Goal: Information Seeking & Learning: Learn about a topic

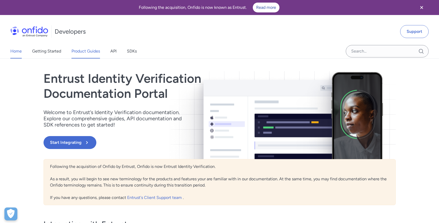
click at [81, 49] on link "Product Guides" at bounding box center [85, 51] width 28 height 15
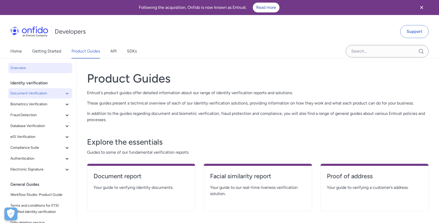
click at [40, 98] on button "Document Verification" at bounding box center [40, 93] width 64 height 10
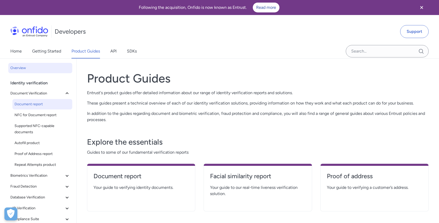
click at [38, 104] on span "Document report" at bounding box center [43, 104] width 56 height 6
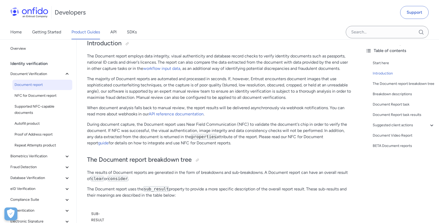
scroll to position [80, 0]
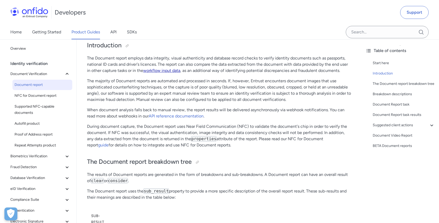
click at [164, 69] on link "workflow input data" at bounding box center [161, 70] width 37 height 5
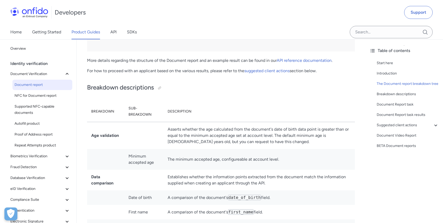
scroll to position [1213, 0]
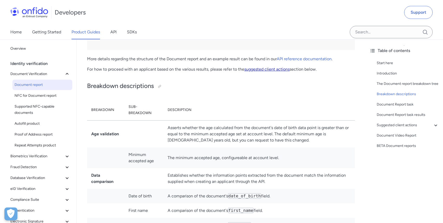
click at [277, 70] on link "suggested client actions" at bounding box center [266, 69] width 45 height 5
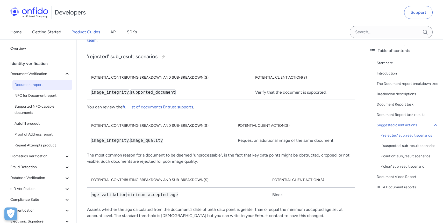
scroll to position [2760, 0]
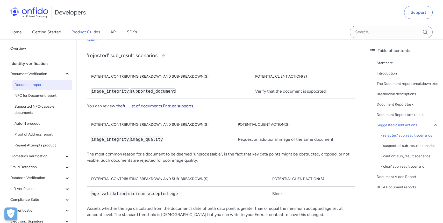
click at [190, 104] on link "full list of documents Entrust supports" at bounding box center [158, 106] width 70 height 5
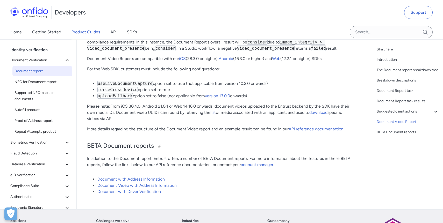
scroll to position [3854, 0]
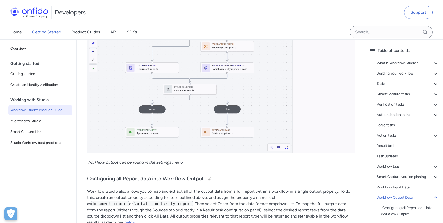
scroll to position [10538, 0]
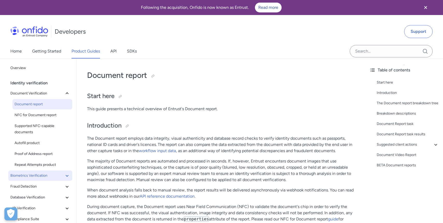
click at [47, 177] on span "Biometrics Verification" at bounding box center [37, 176] width 54 height 6
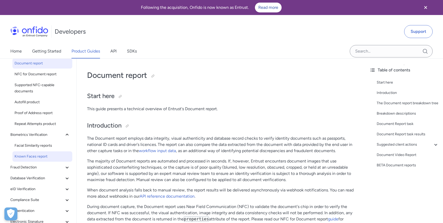
scroll to position [51, 0]
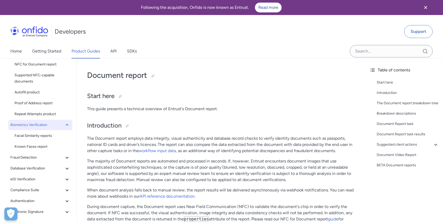
click at [45, 128] on span "Biometrics Verification" at bounding box center [37, 125] width 54 height 6
click at [39, 141] on link "Facial Similarity reports" at bounding box center [42, 136] width 60 height 10
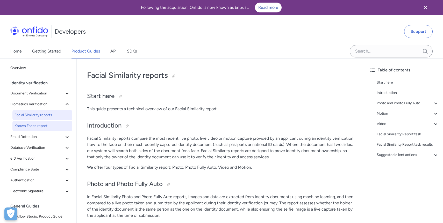
click at [37, 127] on span "Known Faces report" at bounding box center [43, 126] width 56 height 6
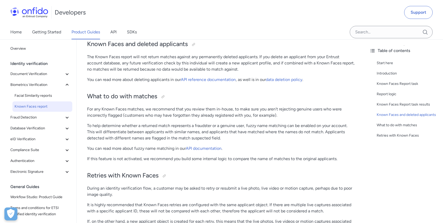
scroll to position [738, 0]
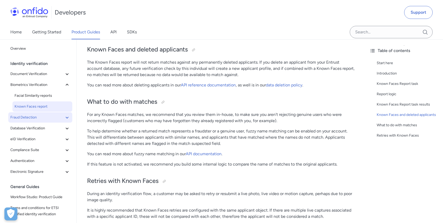
click at [61, 118] on span "Fraud Detection" at bounding box center [37, 117] width 54 height 6
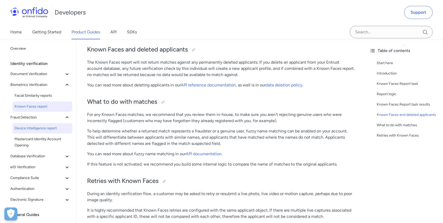
click at [44, 128] on span "Device Intelligence report" at bounding box center [43, 128] width 56 height 6
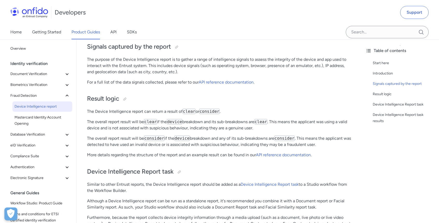
scroll to position [165, 0]
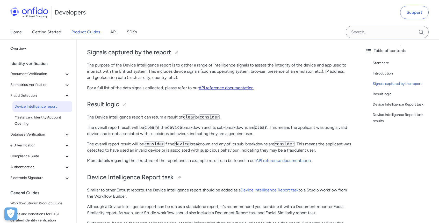
click at [242, 89] on link "API reference documentation" at bounding box center [226, 87] width 55 height 5
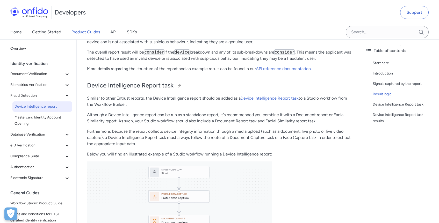
scroll to position [259, 0]
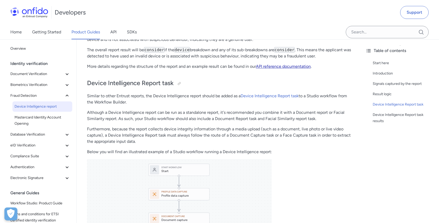
click at [276, 66] on link "API reference documentation" at bounding box center [283, 66] width 55 height 5
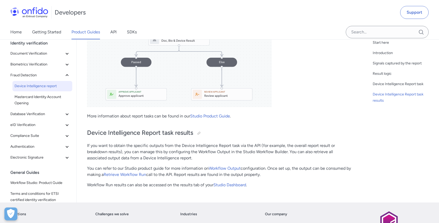
scroll to position [532, 0]
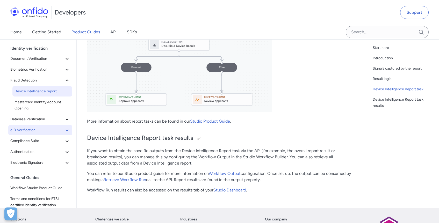
click at [46, 126] on button "eID Verification" at bounding box center [40, 130] width 64 height 10
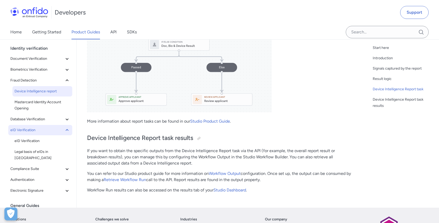
click at [46, 126] on button "eID Verification" at bounding box center [40, 130] width 64 height 10
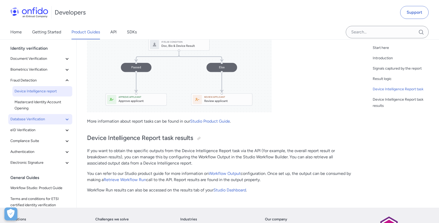
click at [42, 117] on span "Database Verification" at bounding box center [37, 119] width 54 height 6
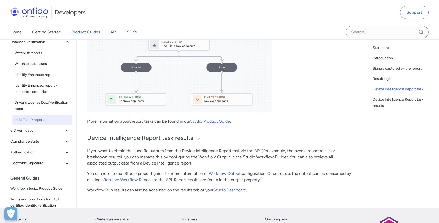
scroll to position [79, 0]
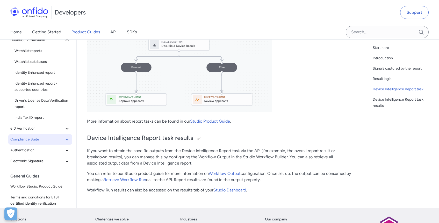
click at [40, 143] on span "Compliance Suite" at bounding box center [37, 140] width 54 height 6
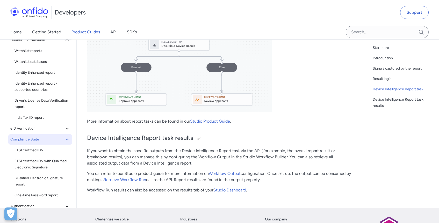
click at [40, 144] on button "Compliance Suite" at bounding box center [40, 139] width 64 height 10
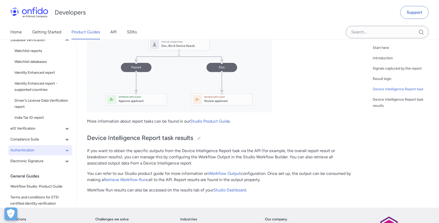
click at [40, 151] on span "Authentication" at bounding box center [37, 150] width 54 height 6
click at [38, 154] on button "Authentication" at bounding box center [40, 150] width 64 height 10
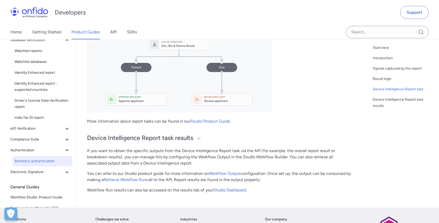
click at [39, 159] on span "Biometric authentication" at bounding box center [43, 161] width 56 height 6
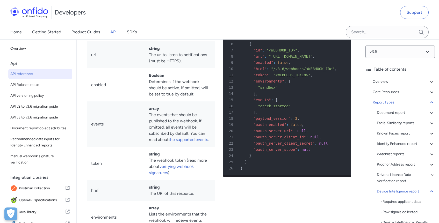
scroll to position [41512, 0]
